Goal: Task Accomplishment & Management: Manage account settings

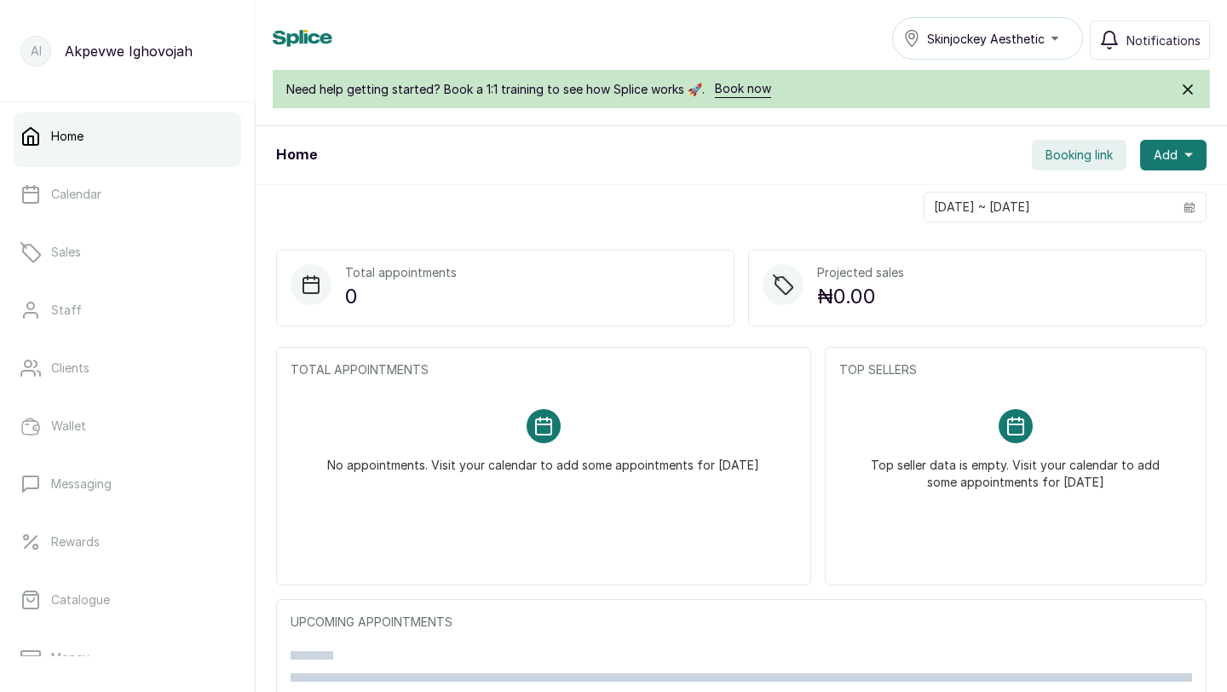
click at [1059, 151] on div "Home Booking link Add 14/10/2025 ~ 14/10/2025 Total appointments 0 Projected sa…" at bounding box center [742, 421] width 972 height 590
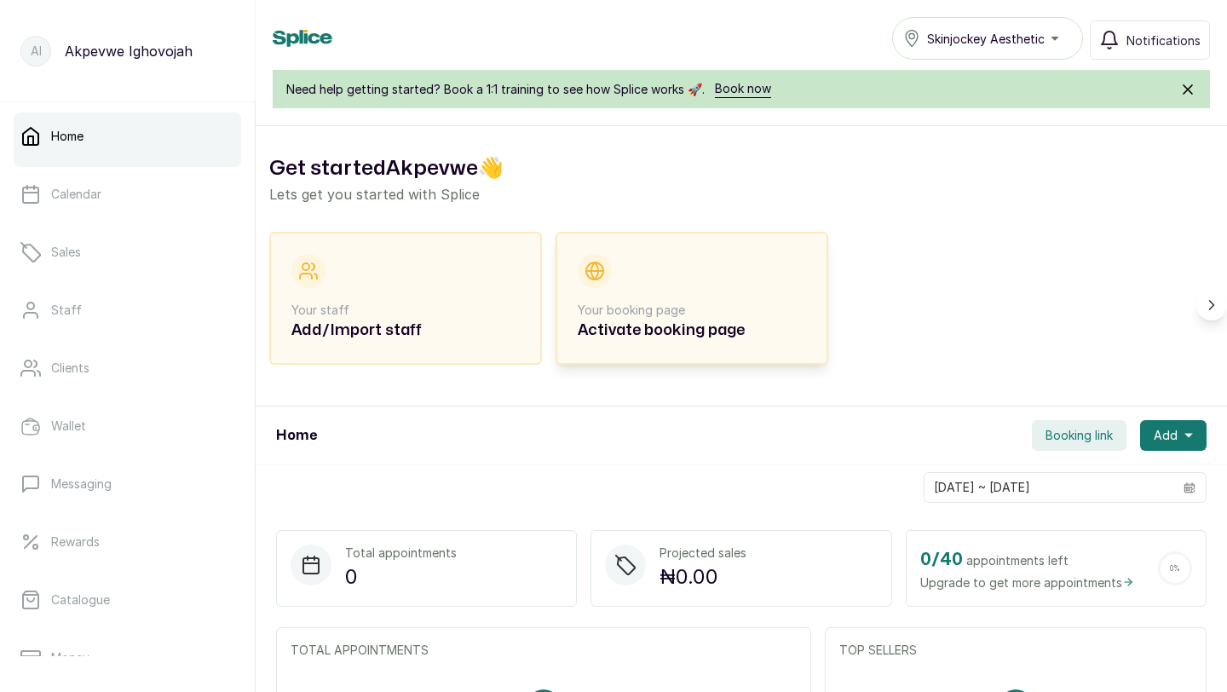
click at [697, 302] on p "Your booking page" at bounding box center [692, 310] width 228 height 17
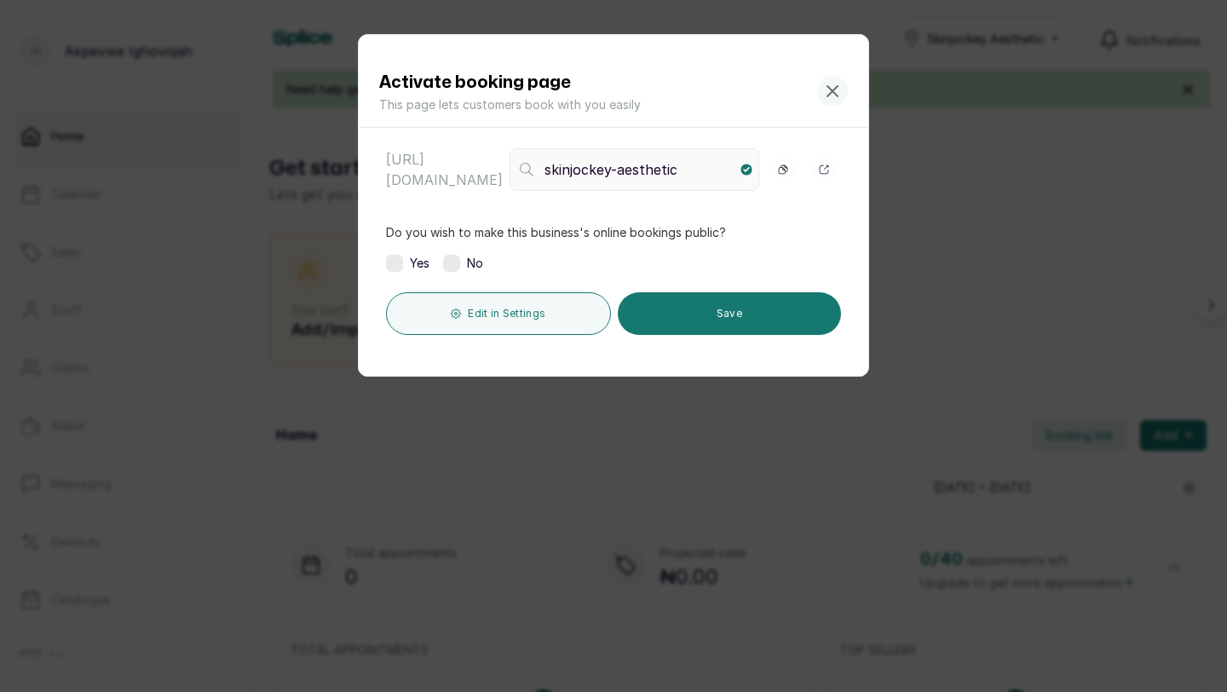
click at [401, 266] on label at bounding box center [394, 263] width 17 height 17
click at [703, 314] on button "Save" at bounding box center [729, 313] width 223 height 43
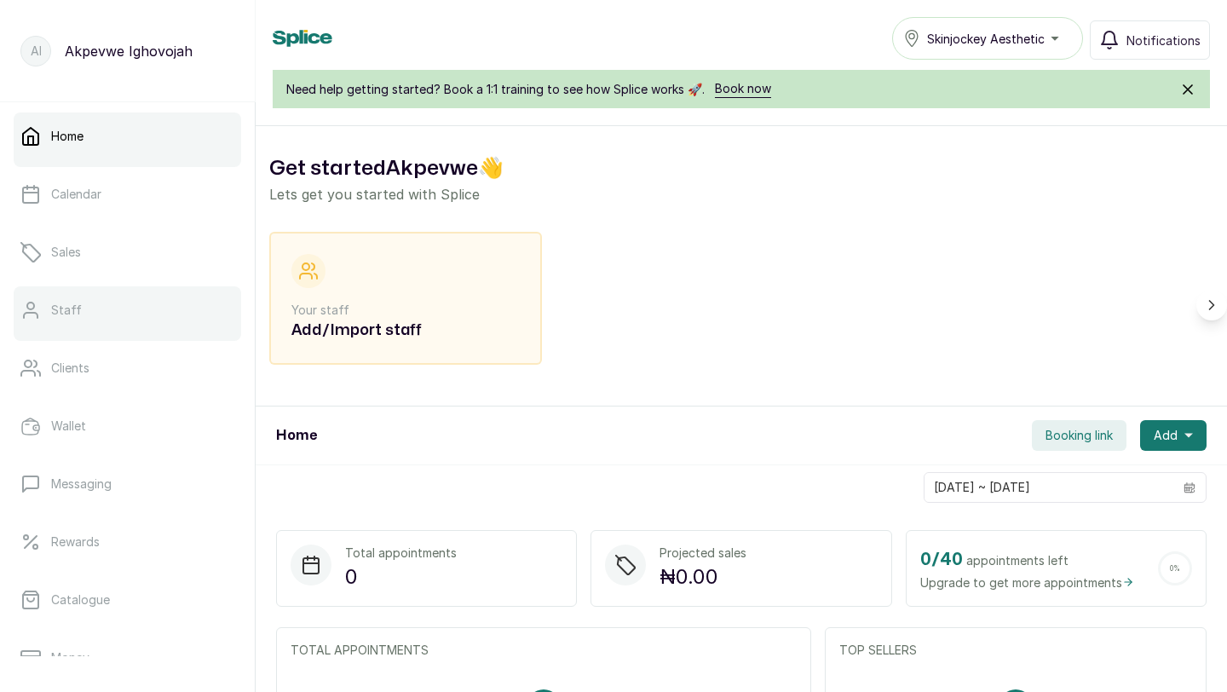
click at [110, 309] on link "Staff" at bounding box center [128, 310] width 228 height 48
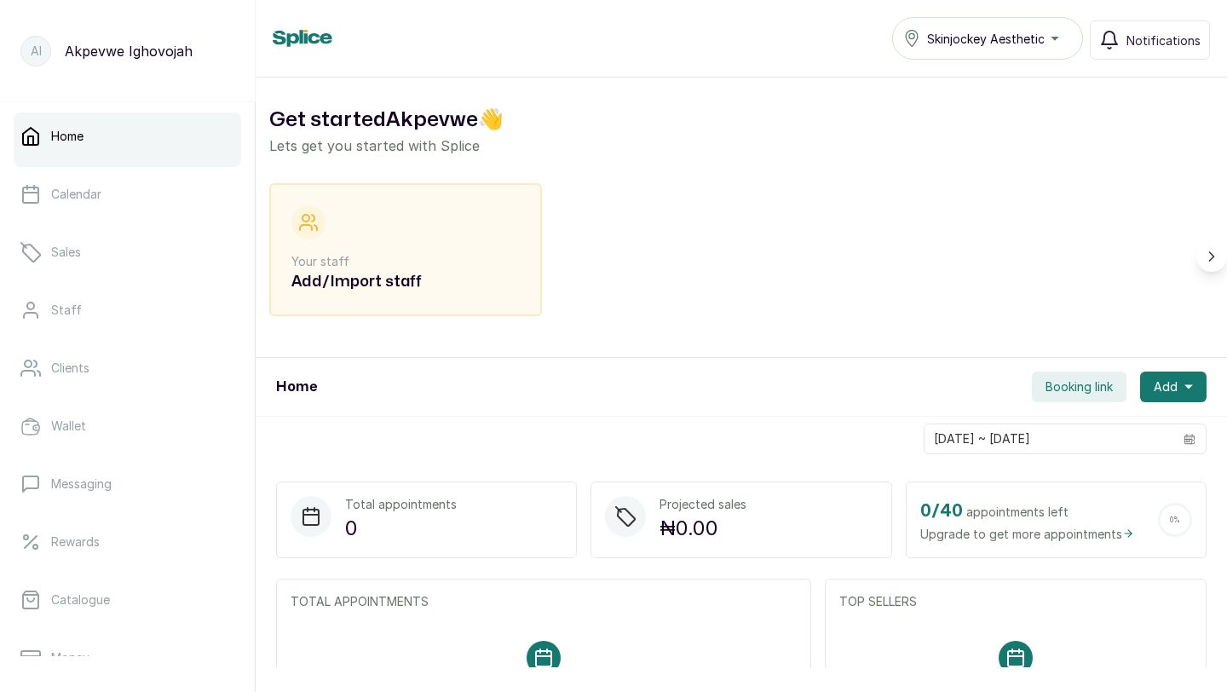
click at [1081, 380] on span "Booking link" at bounding box center [1079, 386] width 67 height 17
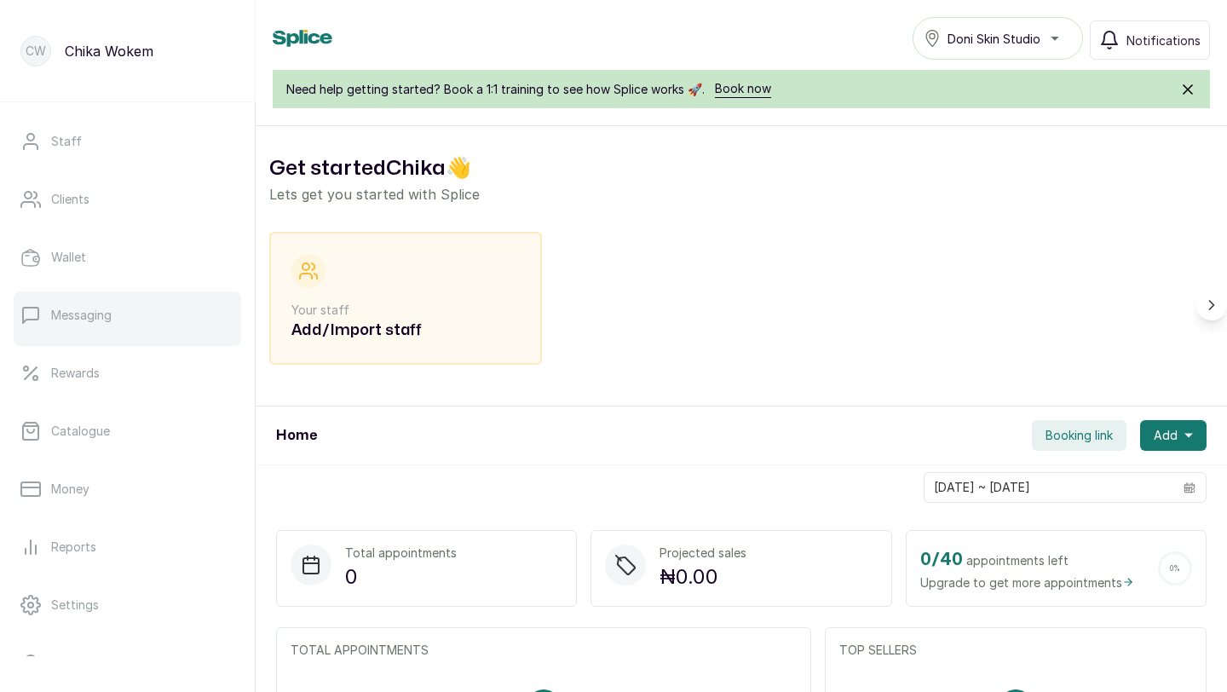
scroll to position [268, 0]
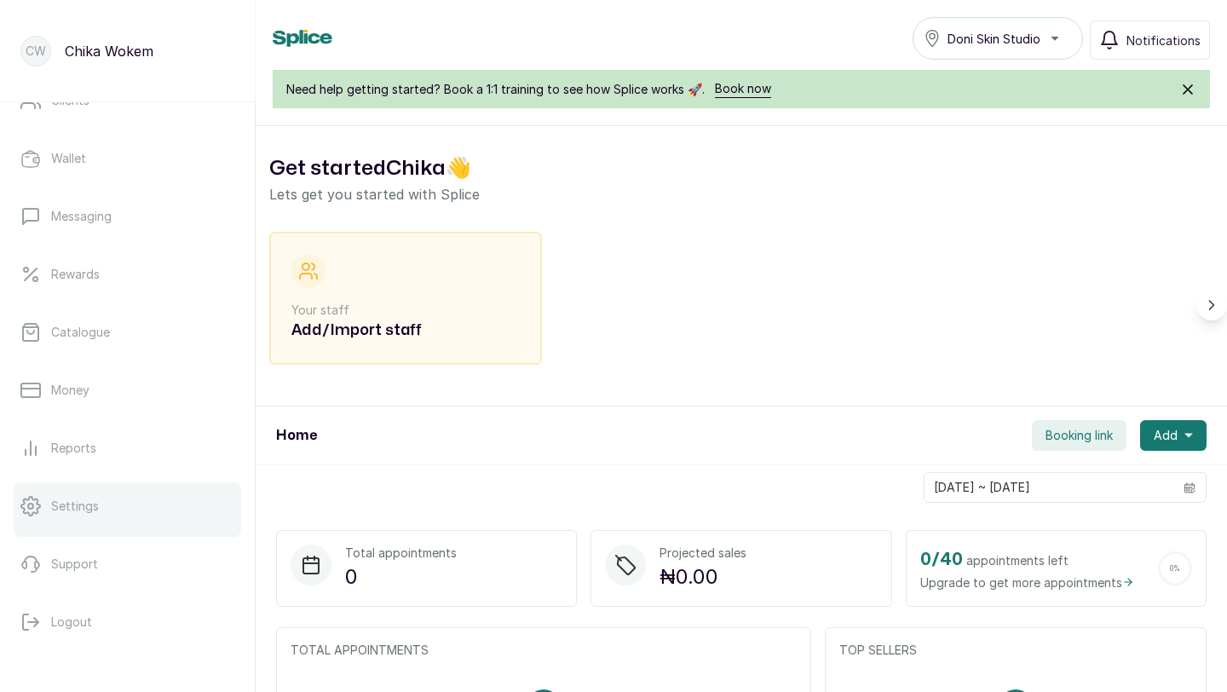
click at [70, 508] on p "Settings" at bounding box center [75, 506] width 48 height 17
